Goal: Task Accomplishment & Management: Use online tool/utility

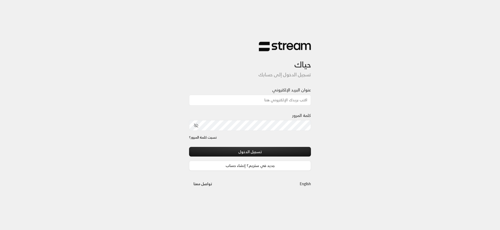
type input "[EMAIL_ADDRESS][DOMAIN_NAME]"
click at [189, 147] on button "تسجيل الدخول" at bounding box center [250, 152] width 122 height 10
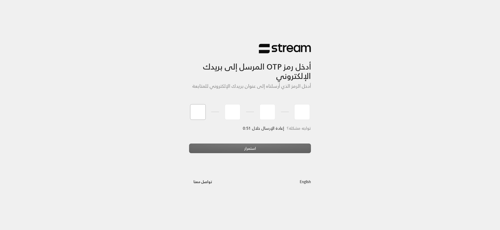
paste input "1"
type input "1"
type input "2"
type input "6"
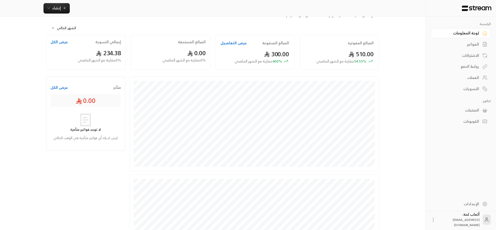
scroll to position [95, 0]
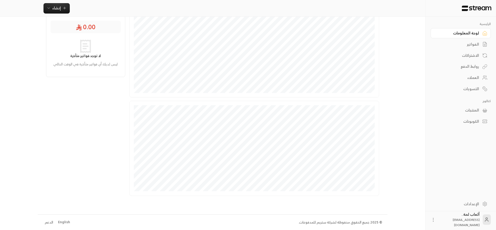
click at [470, 47] on div "الفواتير" at bounding box center [458, 44] width 42 height 5
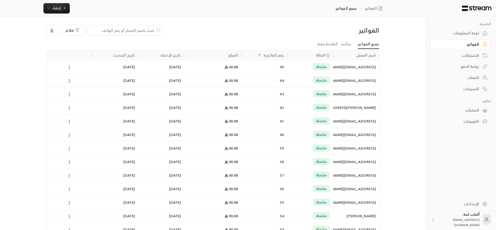
click at [301, 69] on div "مكتملة" at bounding box center [310, 66] width 40 height 13
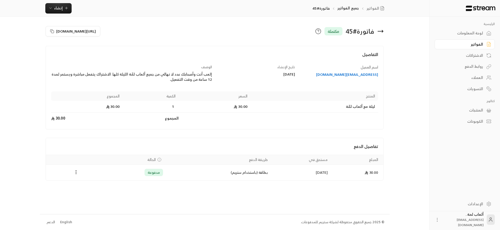
click at [72, 170] on div "Payments" at bounding box center [76, 172] width 54 height 6
click at [75, 171] on icon "Payments" at bounding box center [75, 172] width 5 height 5
click at [88, 193] on li "استرداد" at bounding box center [89, 194] width 27 height 9
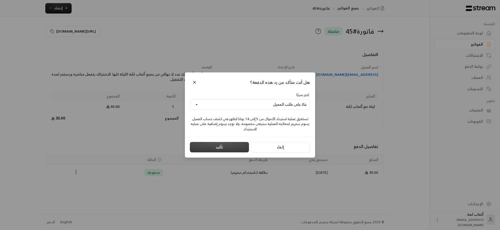
click at [217, 147] on button "تأكيد" at bounding box center [219, 147] width 59 height 10
